Goal: Find specific page/section: Find specific page/section

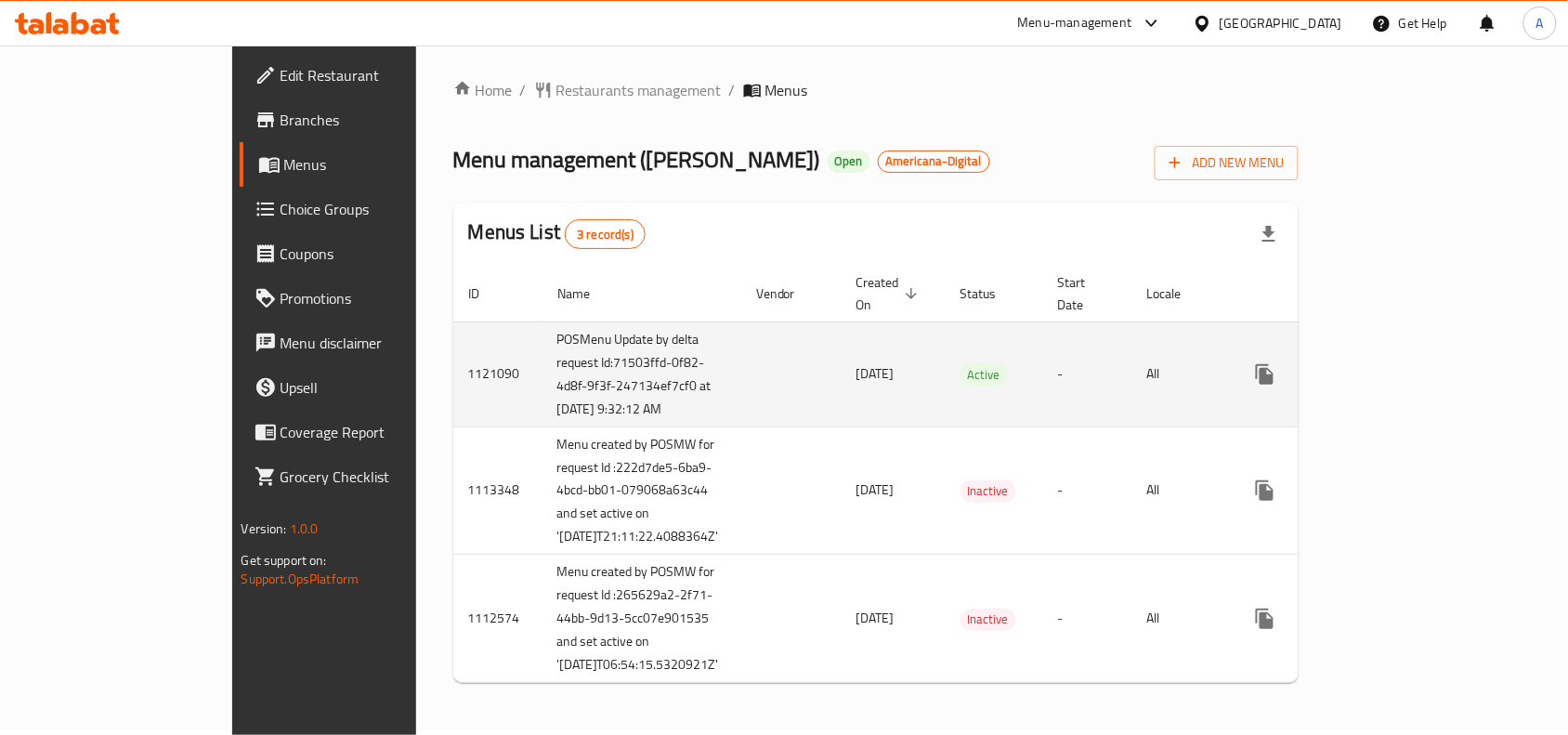
scroll to position [101, 0]
click at [1410, 364] on icon "enhanced table" at bounding box center [1399, 374] width 22 height 22
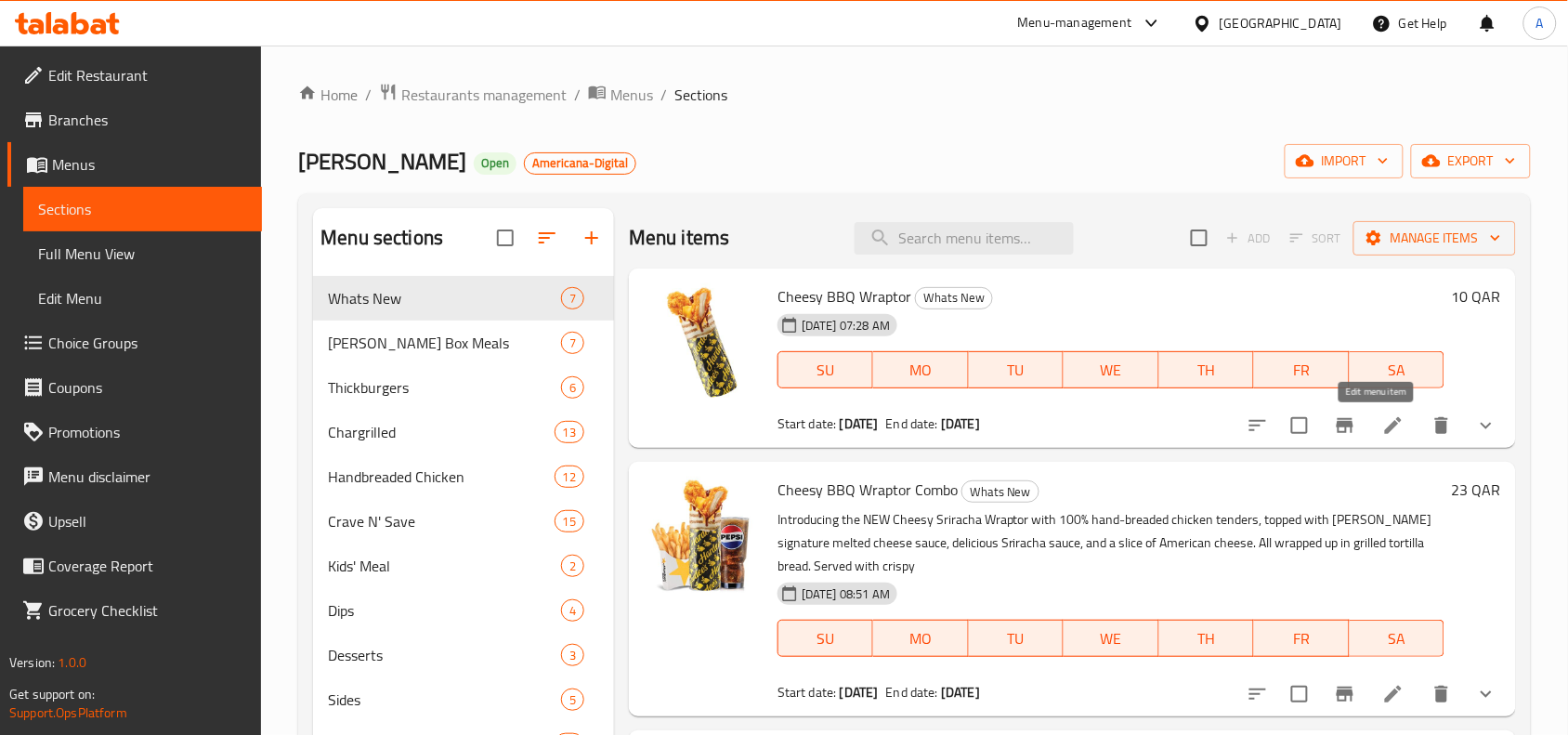
click at [1387, 433] on icon at bounding box center [1393, 425] width 22 height 22
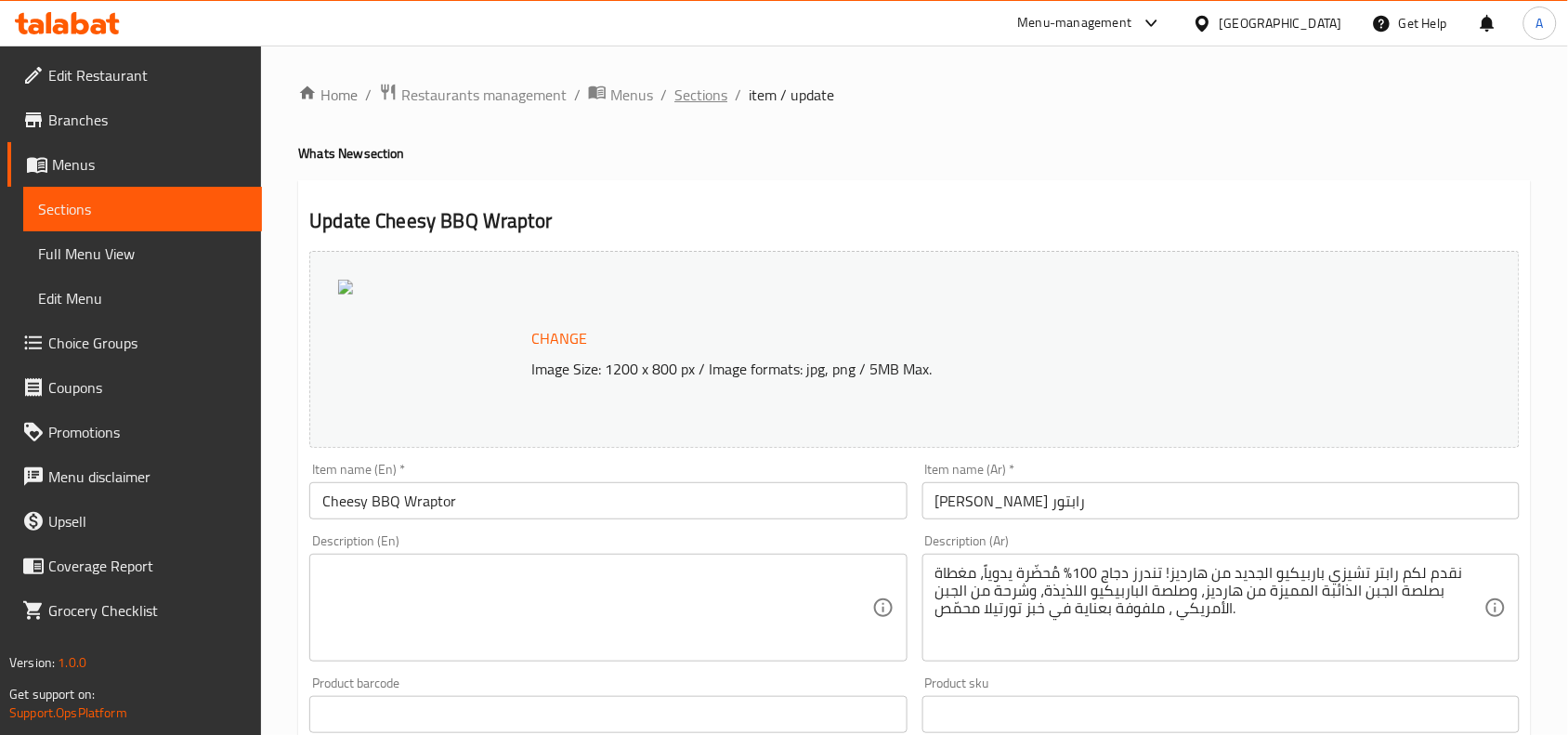
click at [693, 101] on span "Sections" at bounding box center [700, 94] width 53 height 22
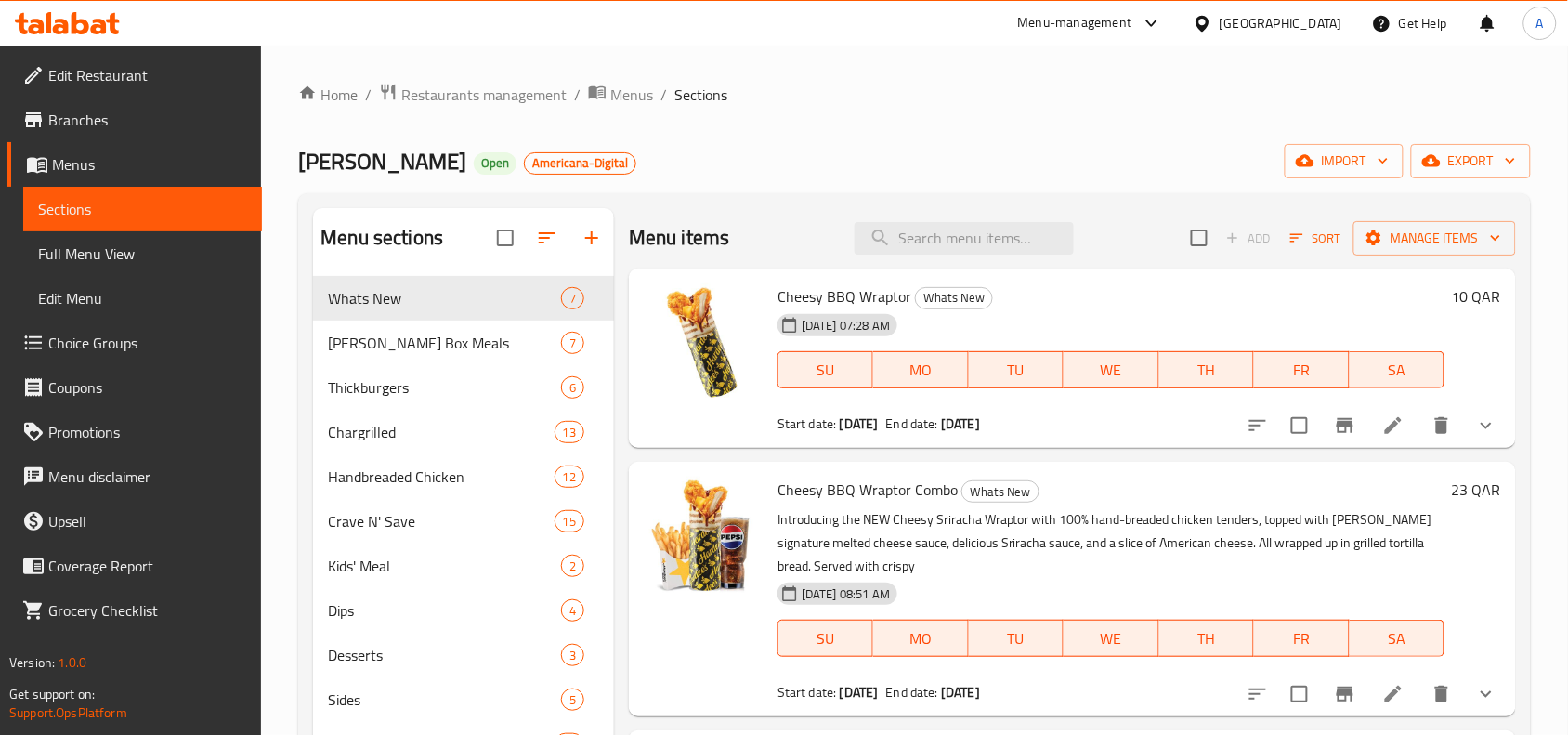
scroll to position [116, 0]
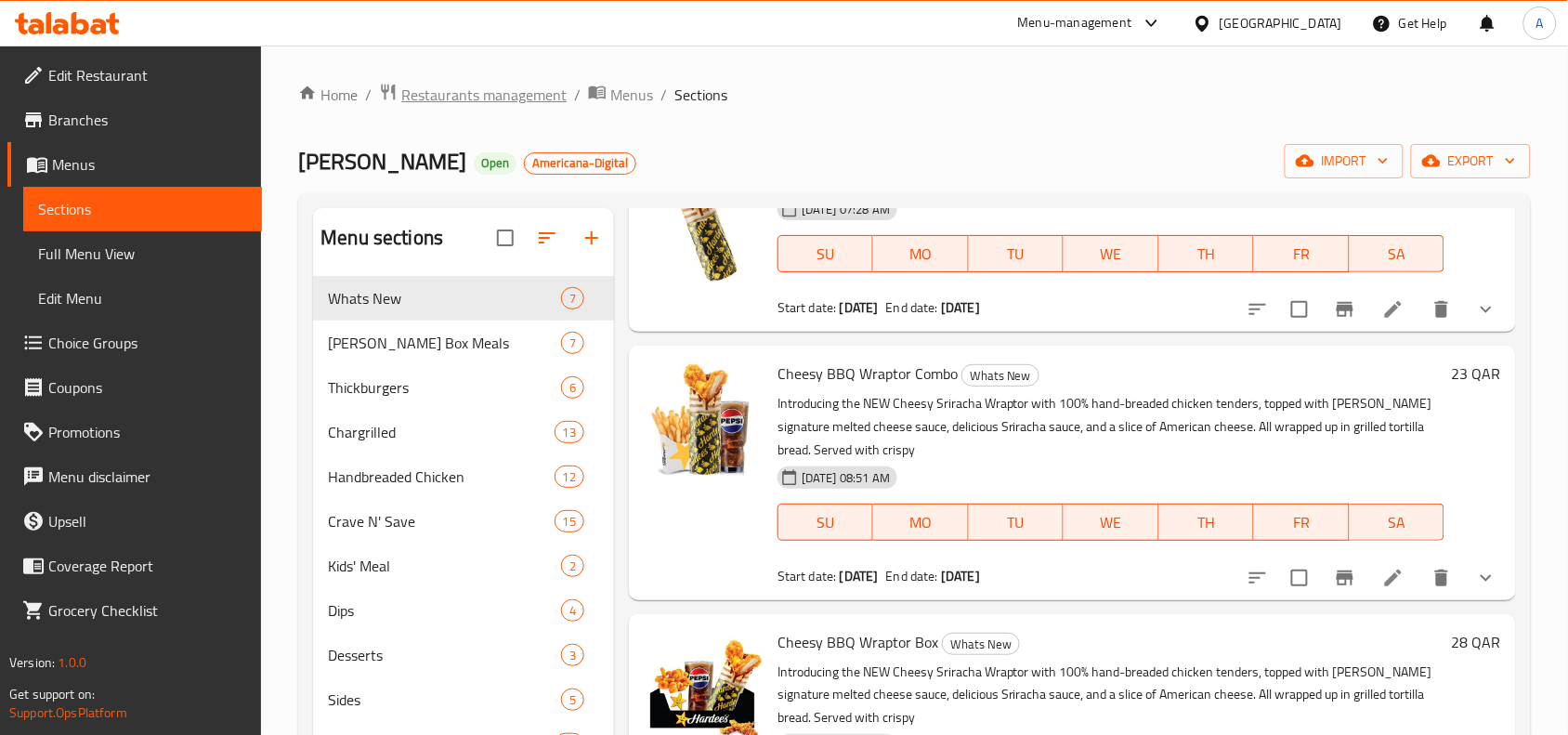
click at [518, 101] on span "Restaurants management" at bounding box center [484, 94] width 165 height 22
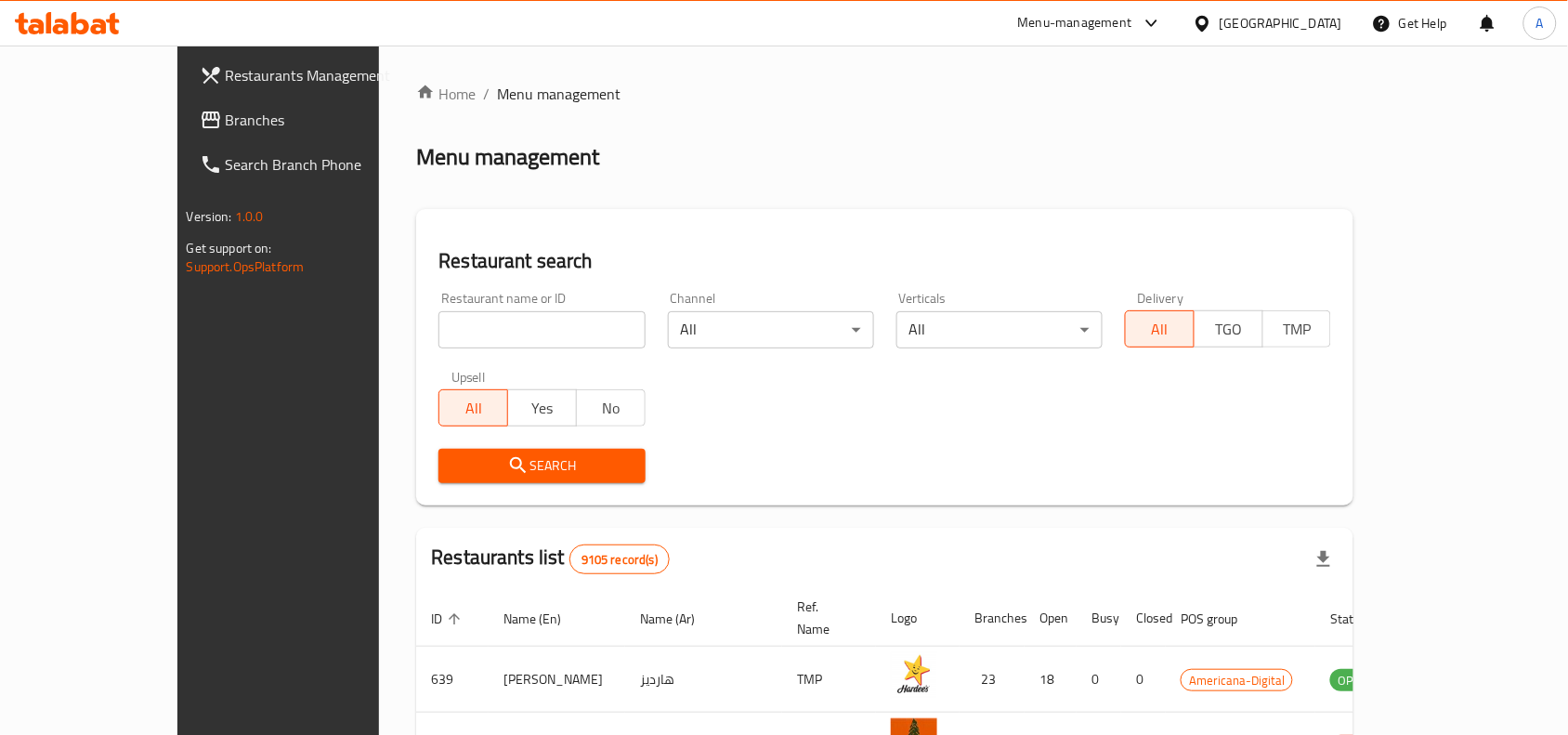
click at [225, 108] on span "Branches" at bounding box center [325, 119] width 199 height 22
